Goal: Information Seeking & Learning: Learn about a topic

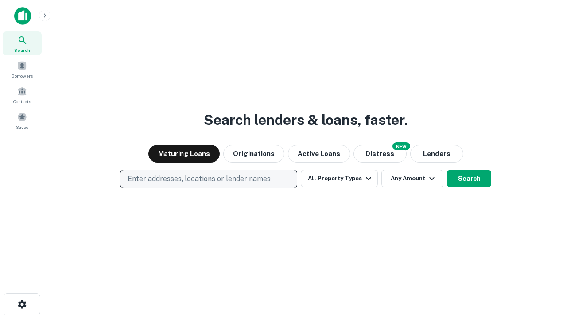
click at [208, 179] on p "Enter addresses, locations or lender names" at bounding box center [199, 179] width 143 height 11
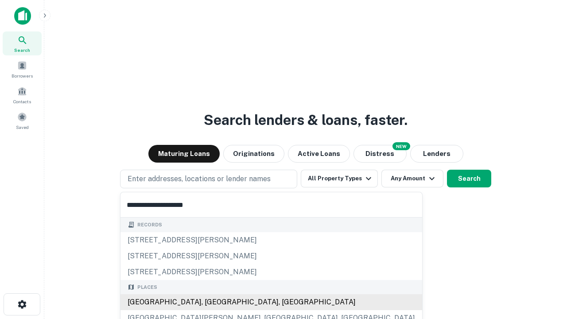
click at [212, 302] on div "[GEOGRAPHIC_DATA], [GEOGRAPHIC_DATA], [GEOGRAPHIC_DATA]" at bounding box center [272, 302] width 302 height 16
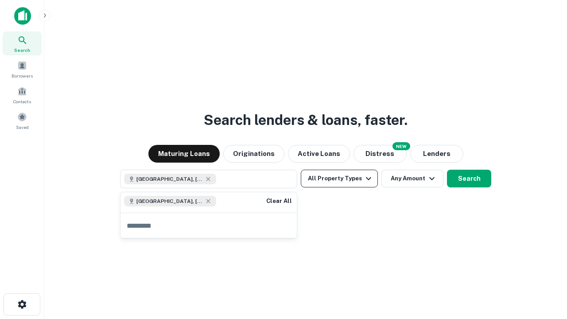
click at [339, 179] on button "All Property Types" at bounding box center [339, 179] width 77 height 18
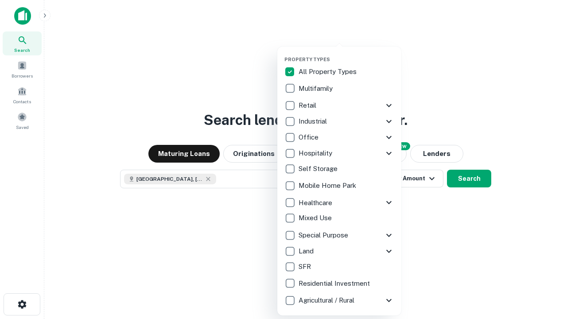
click at [346, 54] on button "button" at bounding box center [346, 54] width 124 height 0
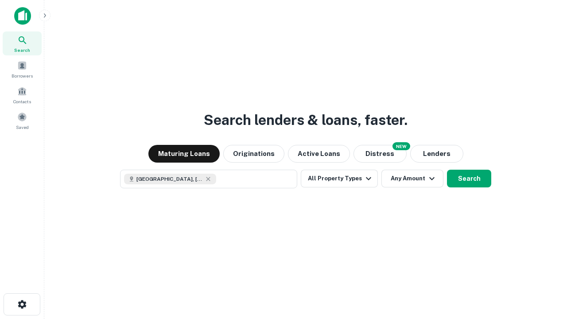
scroll to position [14, 0]
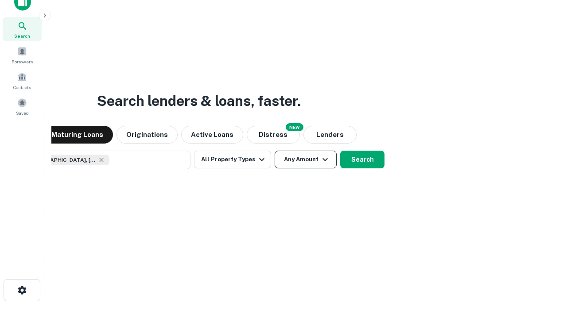
click at [275, 151] on button "Any Amount" at bounding box center [306, 160] width 62 height 18
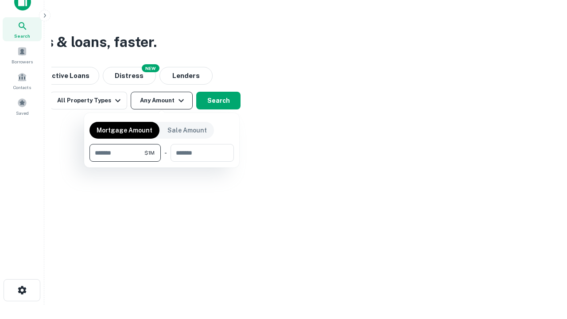
type input "*******"
click at [162, 162] on button "button" at bounding box center [162, 162] width 144 height 0
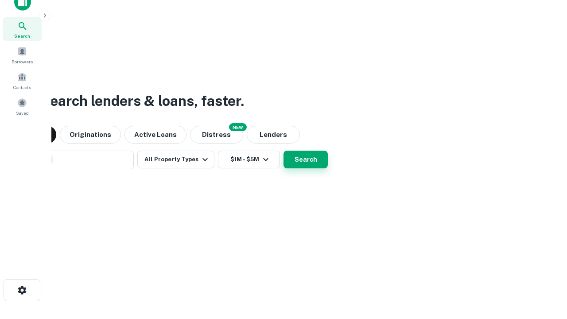
click at [284, 151] on button "Search" at bounding box center [306, 160] width 44 height 18
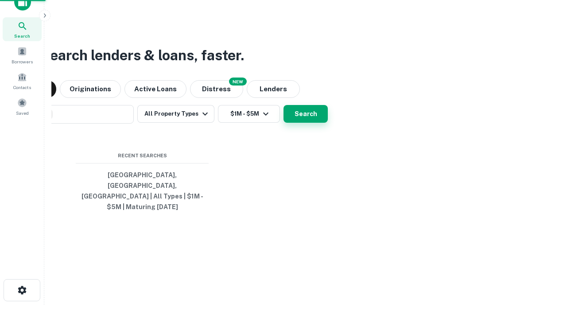
scroll to position [29, 251]
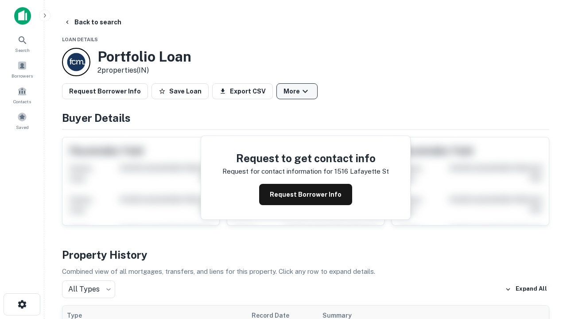
click at [297, 91] on button "More" at bounding box center [296, 91] width 41 height 16
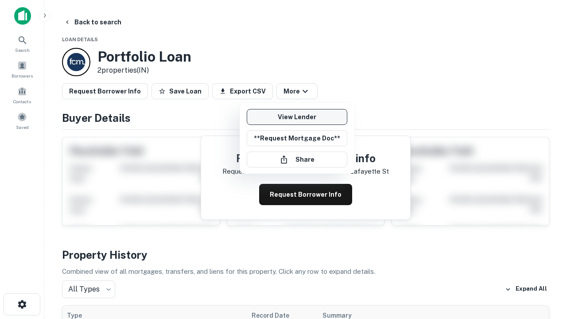
click at [297, 117] on link "View Lender" at bounding box center [297, 117] width 101 height 16
